Goal: Task Accomplishment & Management: Use online tool/utility

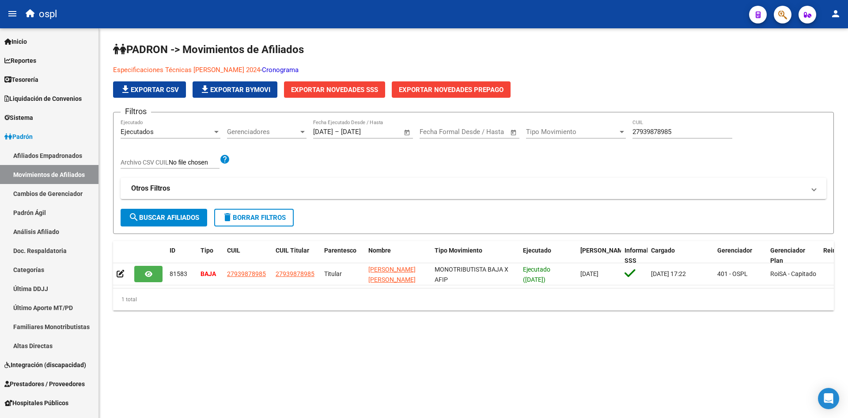
click at [777, 16] on button "button" at bounding box center [783, 15] width 18 height 18
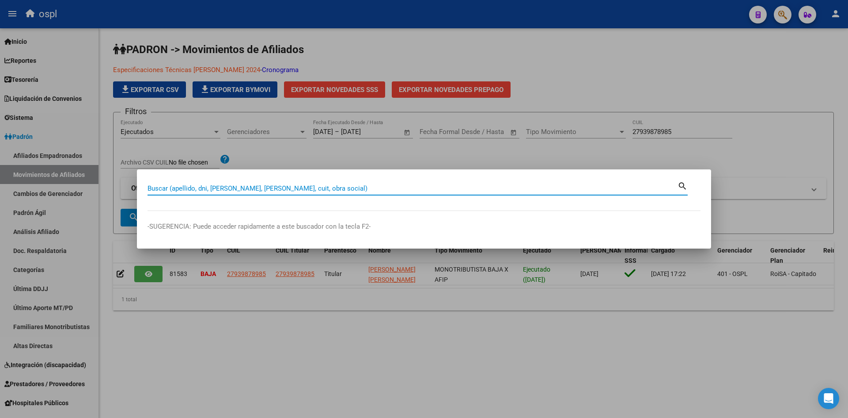
paste input "27964386388"
type input "27964386388"
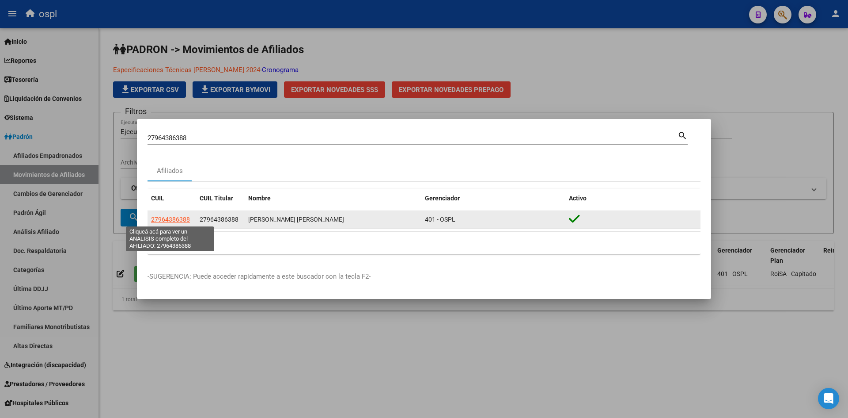
click at [186, 220] on span "27964386388" at bounding box center [170, 219] width 39 height 7
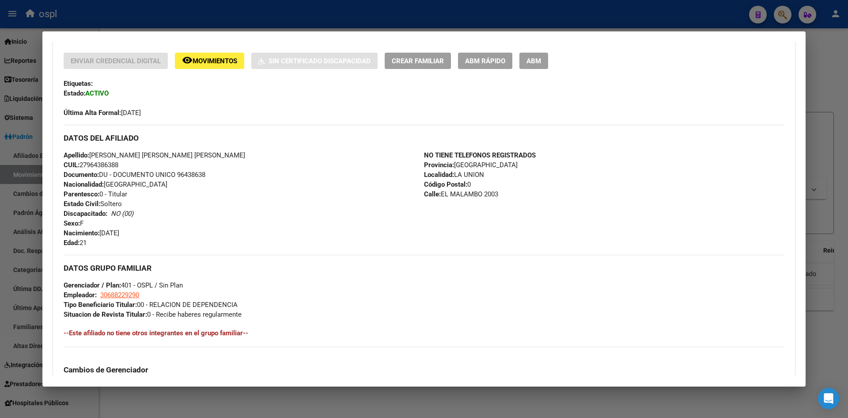
scroll to position [228, 0]
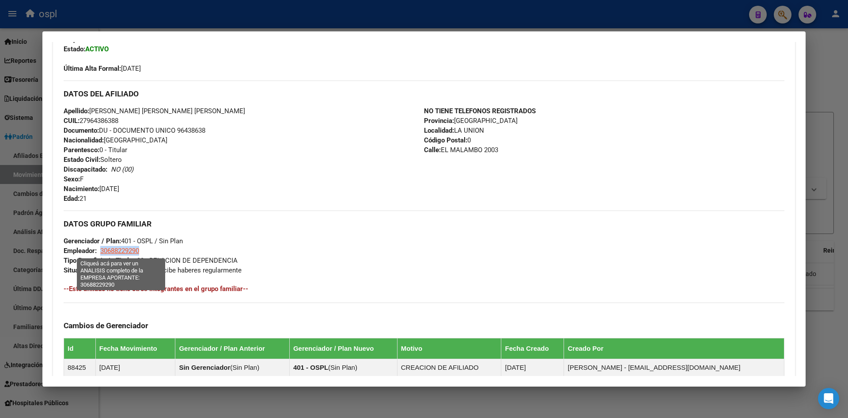
drag, startPoint x: 144, startPoint y: 252, endPoint x: 101, endPoint y: 250, distance: 43.8
click at [101, 250] on div "DATOS GRUPO FAMILIAR Gerenciador / Plan: 401 - OSPL / Sin Plan Empleador: 30688…" at bounding box center [424, 242] width 721 height 65
copy span "30688229290"
click at [199, 23] on div at bounding box center [424, 209] width 848 height 418
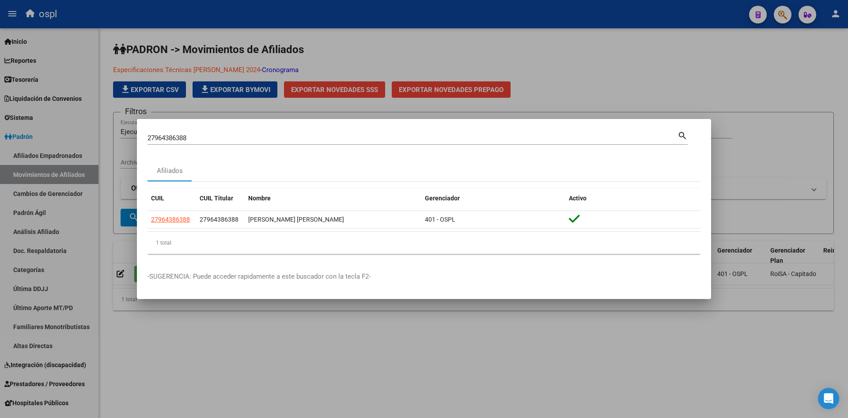
click at [93, 123] on div at bounding box center [424, 209] width 848 height 418
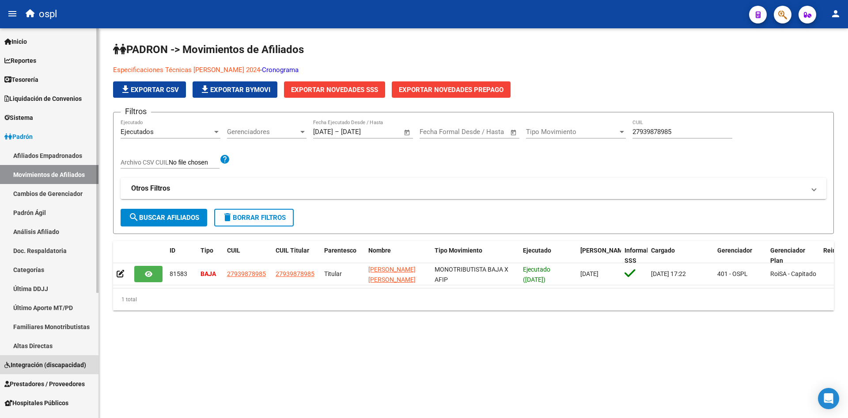
click at [47, 362] on span "Integración (discapacidad)" at bounding box center [45, 365] width 82 height 10
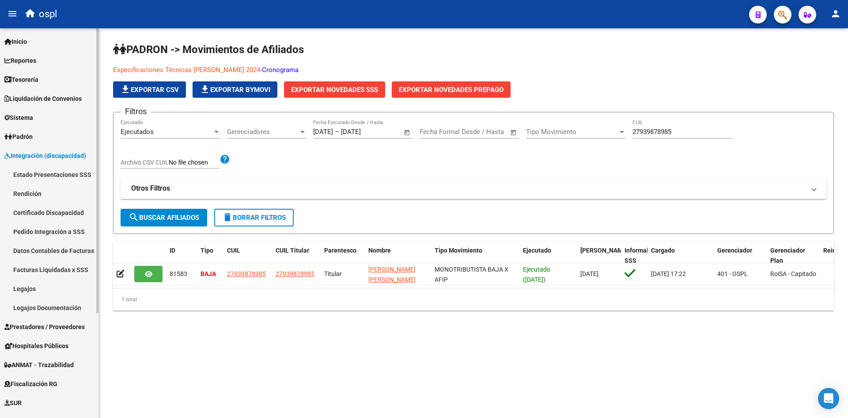
scroll to position [88, 0]
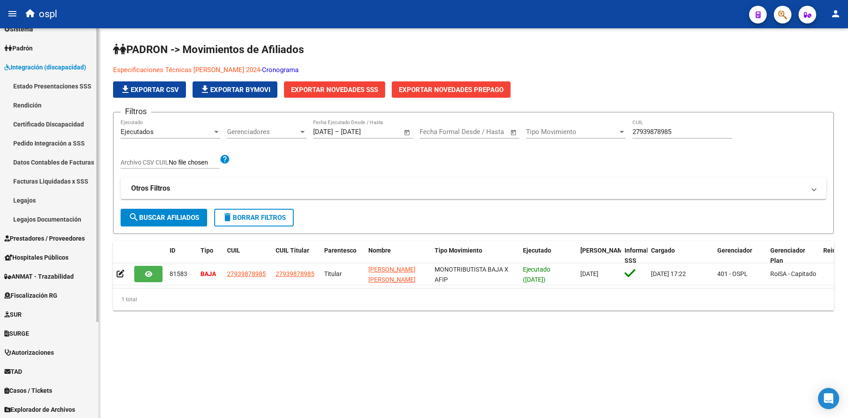
click at [34, 194] on link "Legajos" at bounding box center [49, 199] width 99 height 19
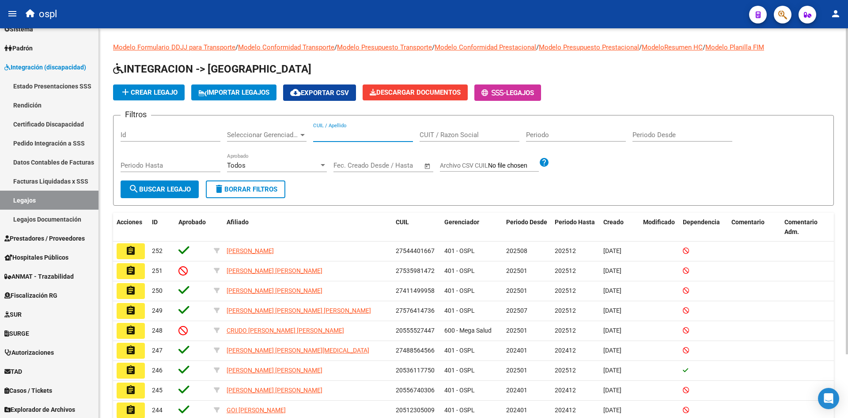
click at [369, 137] on input "CUIL / Apellido" at bounding box center [363, 135] width 100 height 8
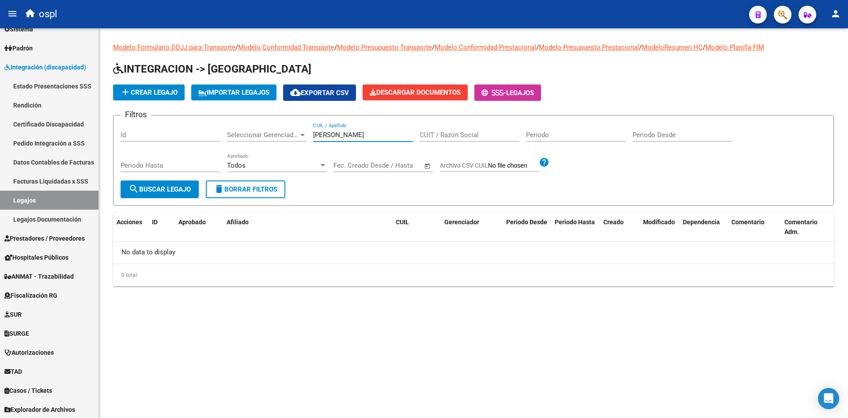
click at [359, 136] on input "[PERSON_NAME]" at bounding box center [363, 135] width 100 height 8
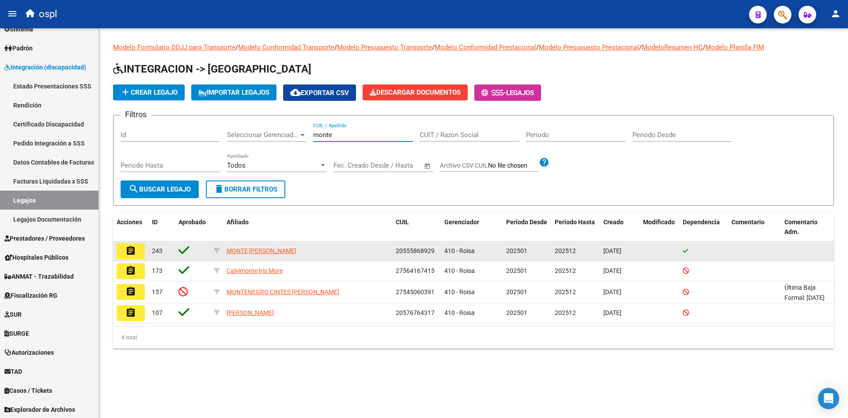
type input "monte"
click at [125, 250] on mat-icon "assignment" at bounding box center [130, 250] width 11 height 11
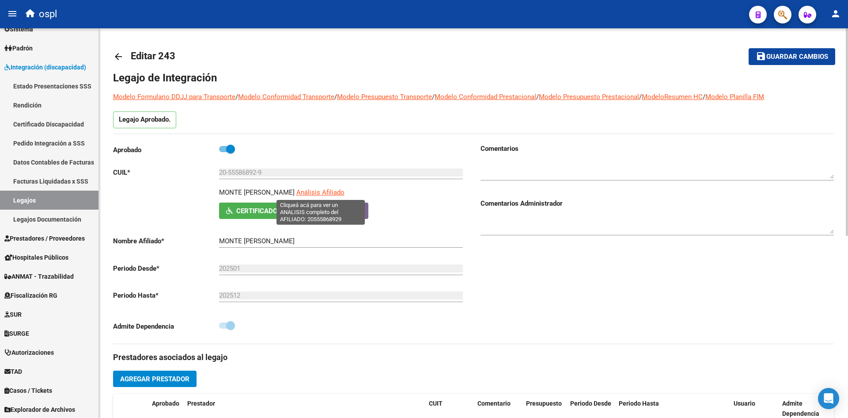
click at [303, 188] on span "Análisis Afiliado" at bounding box center [320, 192] width 48 height 8
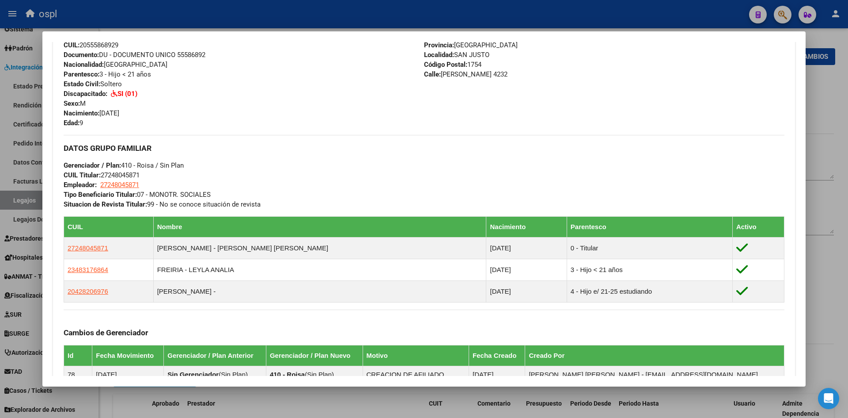
scroll to position [340, 0]
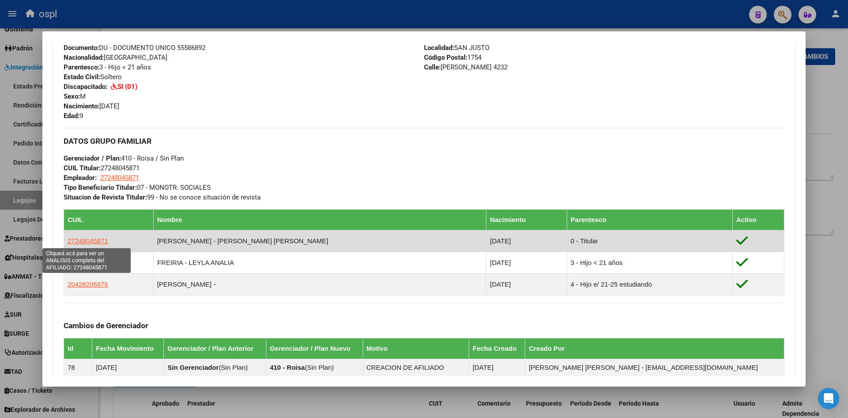
drag, startPoint x: 111, startPoint y: 239, endPoint x: 66, endPoint y: 242, distance: 44.7
click at [66, 242] on td "27248045871" at bounding box center [109, 241] width 90 height 22
click at [94, 243] on span "27248045871" at bounding box center [88, 241] width 41 height 8
copy span "27248045871"
type textarea "27248045871"
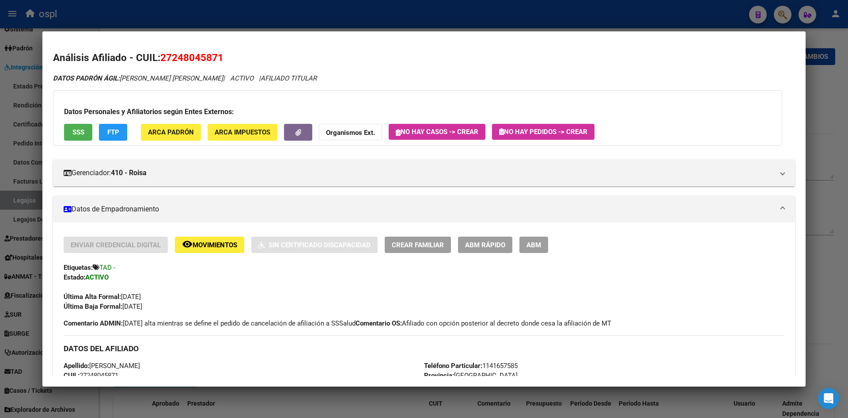
click at [84, 131] on button "SSS" at bounding box center [78, 132] width 28 height 16
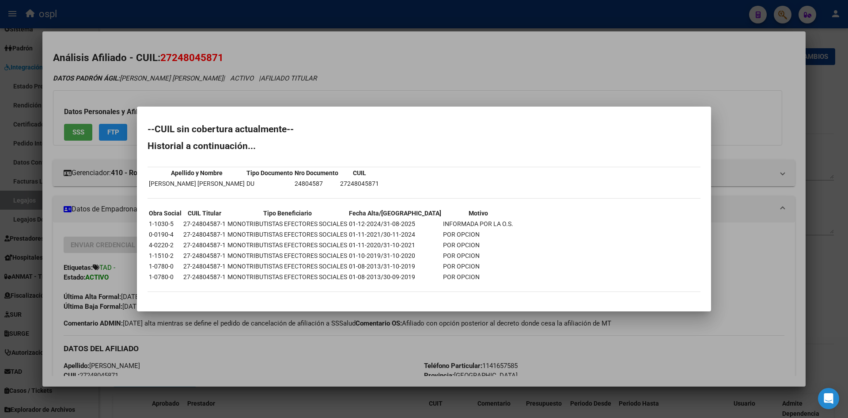
click at [294, 186] on td "24804587" at bounding box center [316, 184] width 45 height 10
copy td "24804587"
drag, startPoint x: 381, startPoint y: 223, endPoint x: 413, endPoint y: 220, distance: 31.9
click at [413, 220] on td "01-12-2024/31-08-2025" at bounding box center [395, 224] width 93 height 10
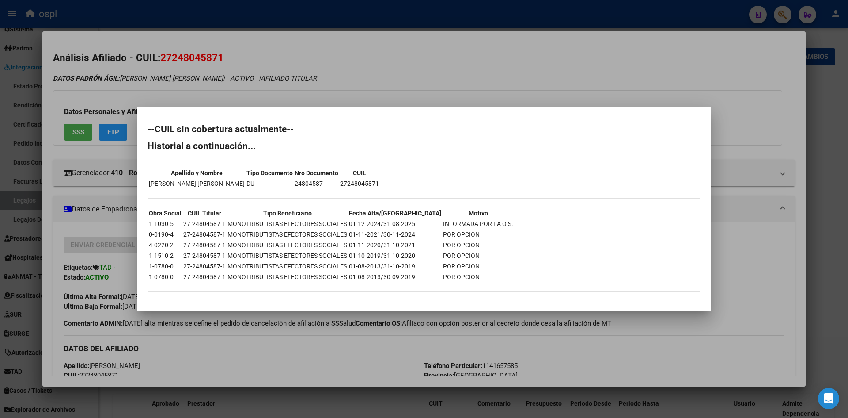
copy td "[DATE]"
